Goal: Entertainment & Leisure: Consume media (video, audio)

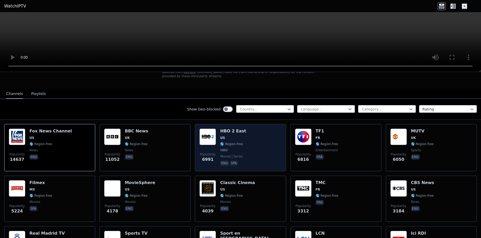
scroll to position [28, 0]
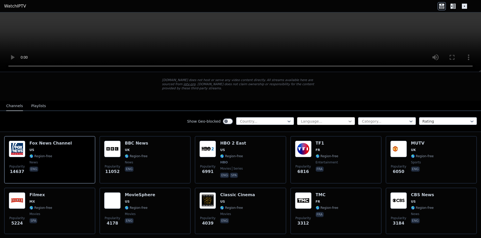
click at [352, 119] on icon at bounding box center [349, 121] width 5 height 5
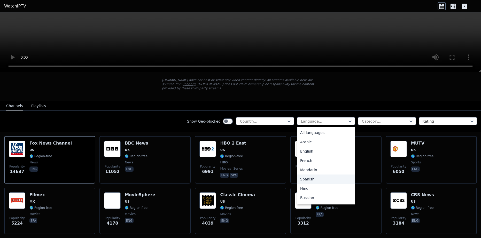
click at [317, 176] on div "Spanish" at bounding box center [326, 178] width 58 height 9
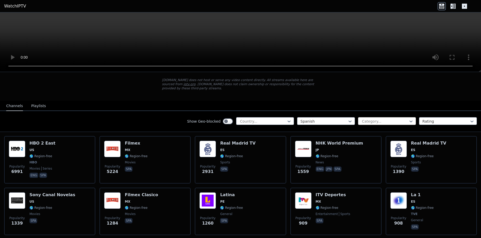
click at [406, 119] on div at bounding box center [384, 121] width 47 height 5
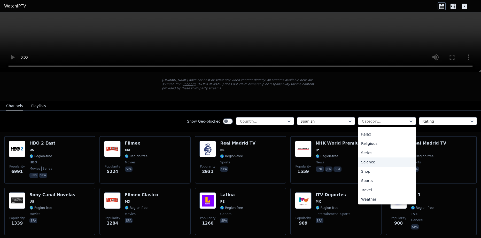
scroll to position [176, 0]
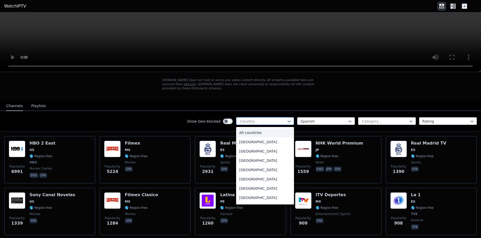
click at [279, 119] on div at bounding box center [262, 121] width 47 height 5
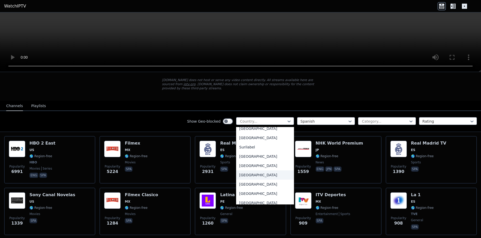
scroll to position [1617, 0]
click at [243, 143] on div "[GEOGRAPHIC_DATA]" at bounding box center [265, 146] width 58 height 9
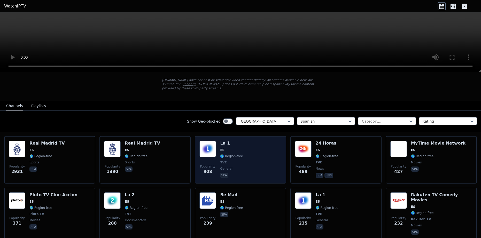
click at [223, 142] on div "La 1 ES 🌎 Region-free TVE general spa" at bounding box center [231, 160] width 23 height 38
